Goal: Task Accomplishment & Management: Complete application form

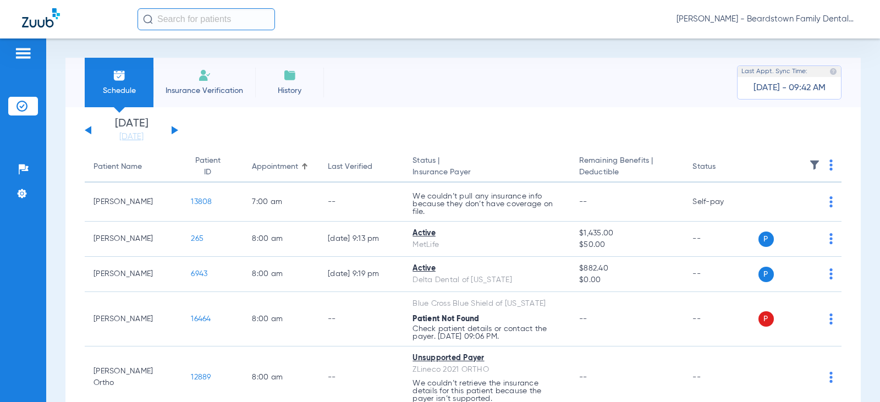
click at [217, 82] on li "Insurance Verification" at bounding box center [204, 83] width 102 height 50
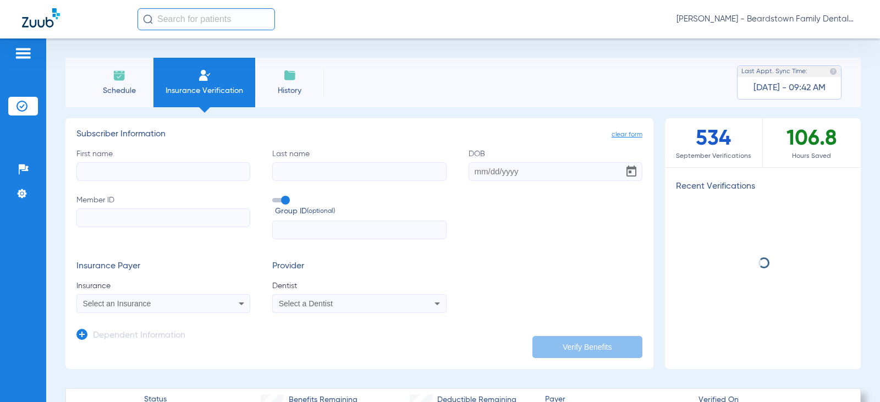
click at [136, 165] on input "First name" at bounding box center [163, 171] width 174 height 19
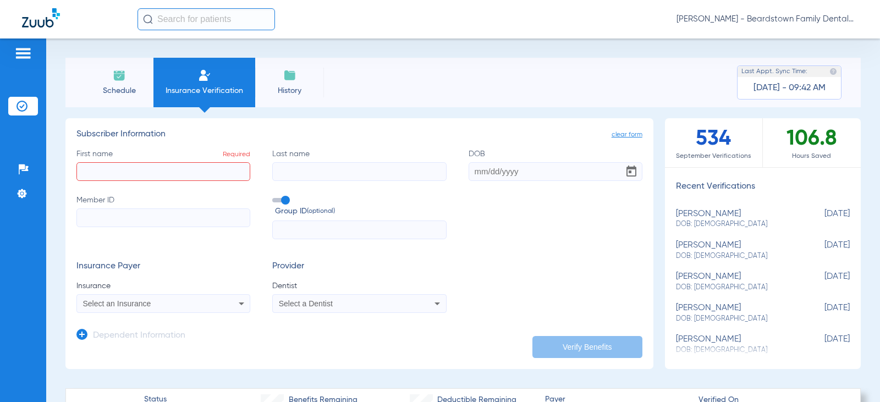
click at [171, 171] on input "First name Required" at bounding box center [163, 171] width 174 height 19
paste input "Danio"
type input "Danio"
click at [331, 170] on input "Last name" at bounding box center [359, 171] width 174 height 19
paste input "Fervil"
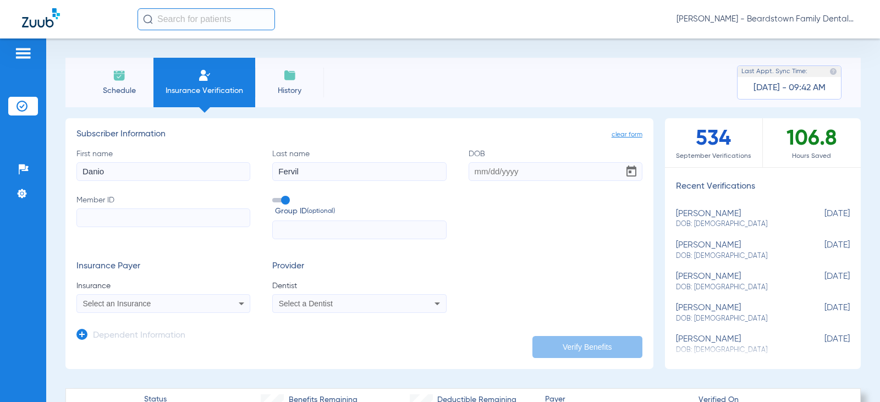
type input "Fervil"
click at [169, 211] on input "Member ID" at bounding box center [163, 218] width 174 height 19
click at [160, 219] on input "Member ID Required" at bounding box center [163, 218] width 174 height 19
paste input "08000000858267"
type input "08000000858267"
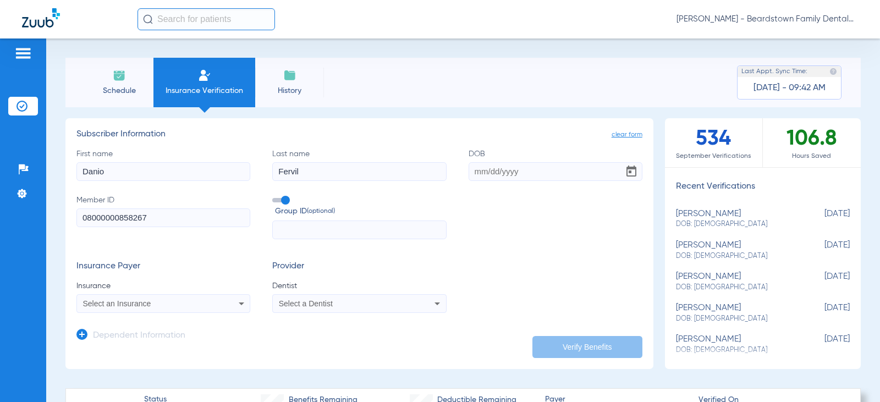
click at [151, 302] on span "Select an Insurance" at bounding box center [117, 303] width 68 height 9
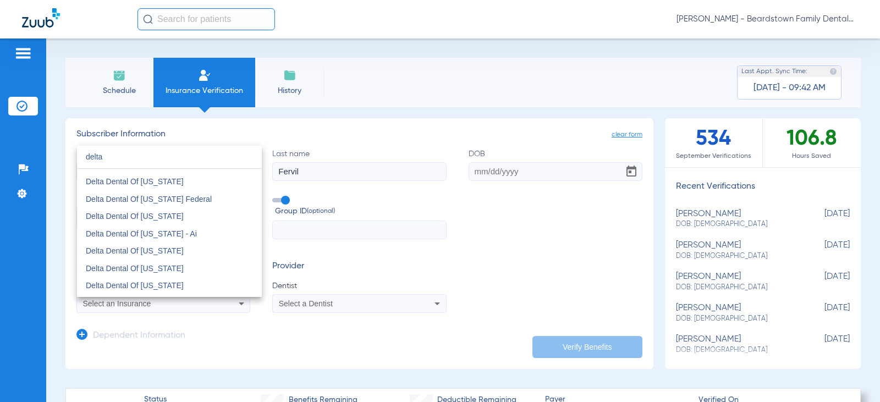
scroll to position [385, 0]
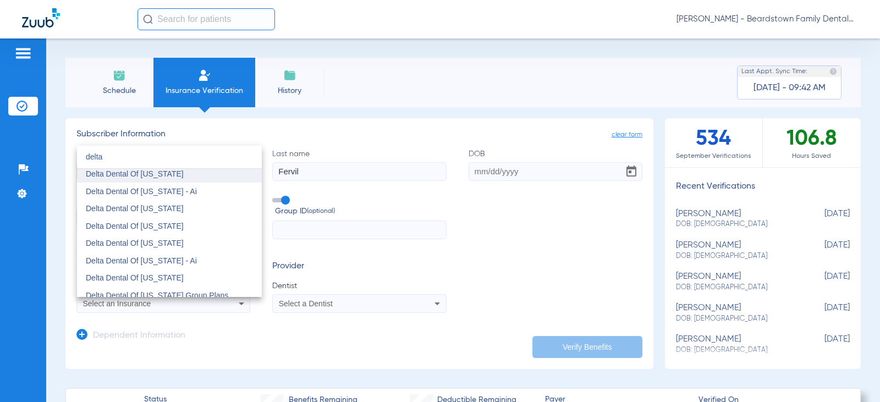
type input "delta"
click at [177, 170] on mat-option "Delta Dental Of [US_STATE]" at bounding box center [169, 174] width 185 height 18
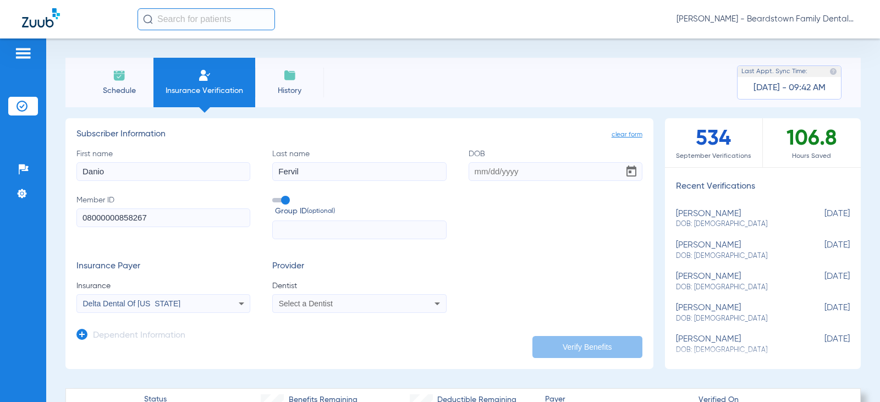
click at [354, 300] on div "Select a Dentist" at bounding box center [343, 304] width 129 height 8
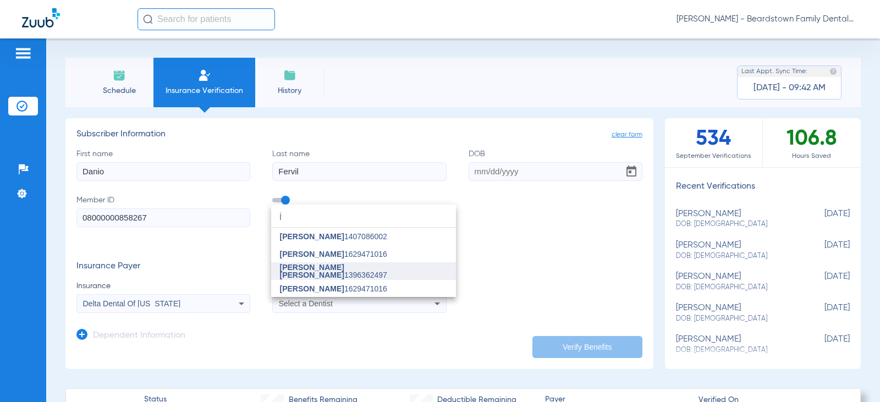
type input "j"
drag, startPoint x: 316, startPoint y: 270, endPoint x: 397, endPoint y: 292, distance: 83.3
click at [316, 270] on span "[PERSON_NAME] [PERSON_NAME]" at bounding box center [312, 271] width 64 height 17
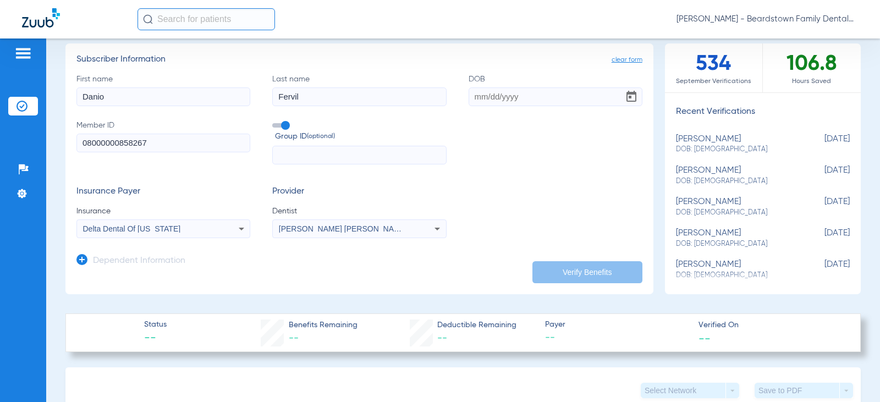
scroll to position [0, 0]
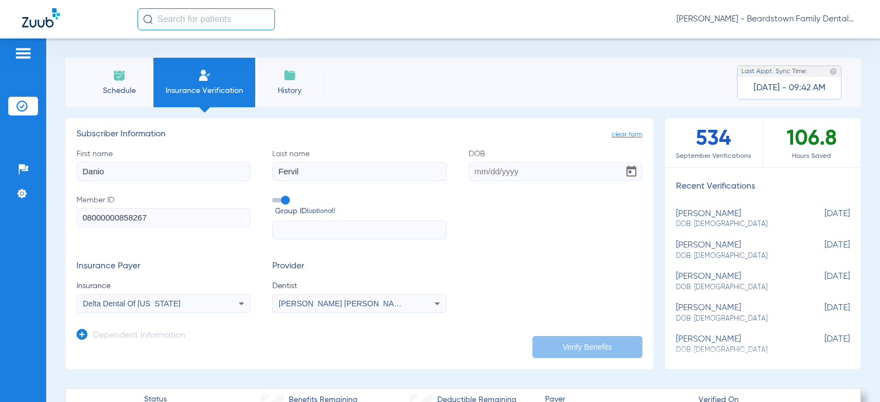
click at [520, 173] on input "DOB" at bounding box center [556, 171] width 174 height 19
type input "[DATE]"
click at [572, 343] on button "Verify Benefits" at bounding box center [588, 347] width 110 height 22
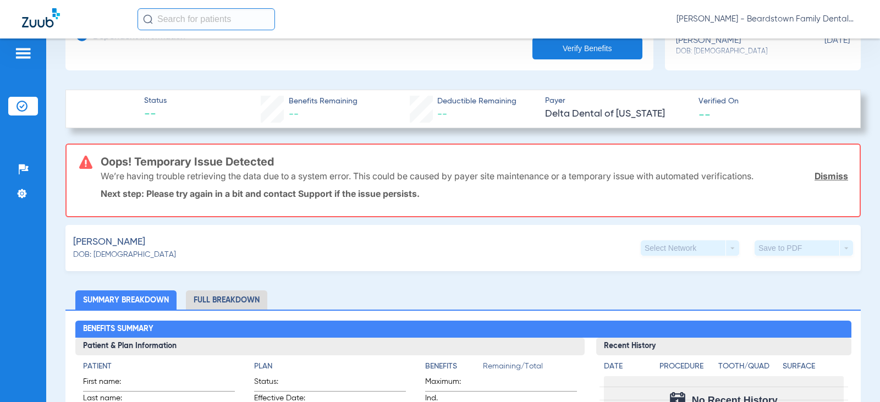
scroll to position [165, 0]
